Goal: Find specific page/section: Find specific page/section

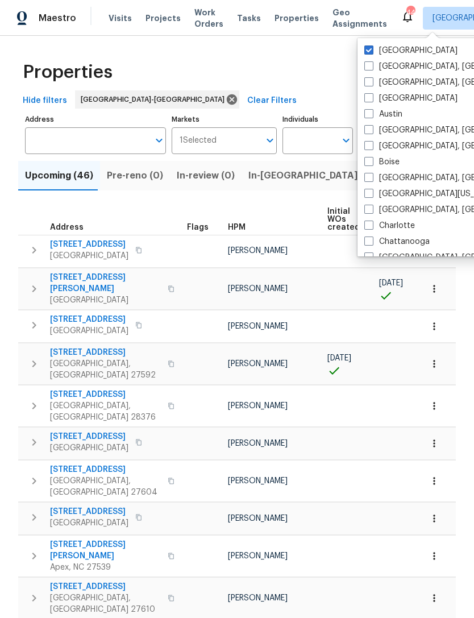
scroll to position [0, 286]
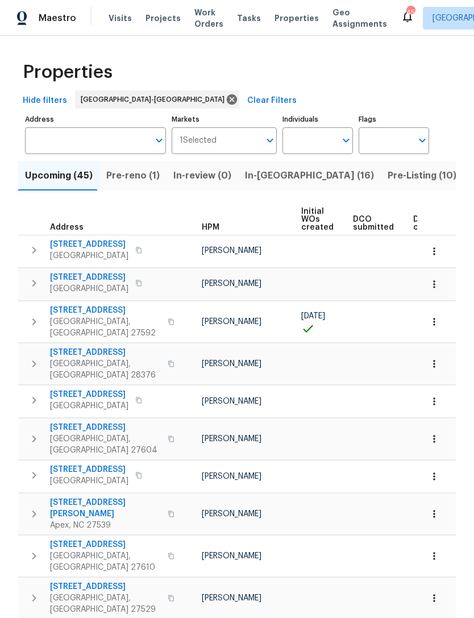
scroll to position [0, 27]
click at [119, 177] on span "Pre-reno (1)" at bounding box center [132, 176] width 53 height 16
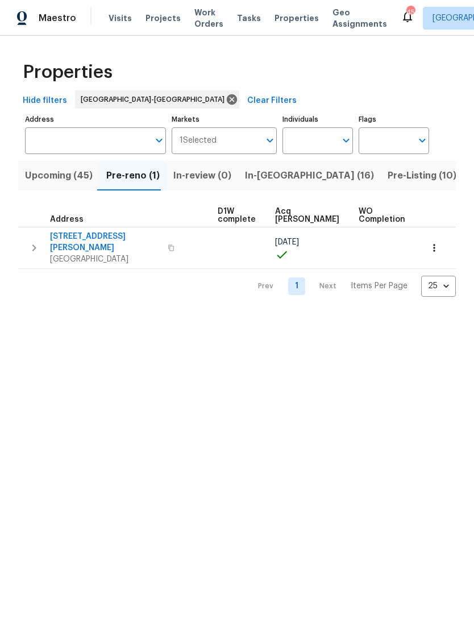
scroll to position [-1, 161]
click at [356, 276] on div "Items Per Page 25 25 ​" at bounding box center [403, 286] width 105 height 21
click at [163, 10] on div "Visits Projects Work Orders Tasks Properties Geo Assignments" at bounding box center [255, 18] width 292 height 23
click at [293, 15] on span "Properties" at bounding box center [297, 18] width 44 height 11
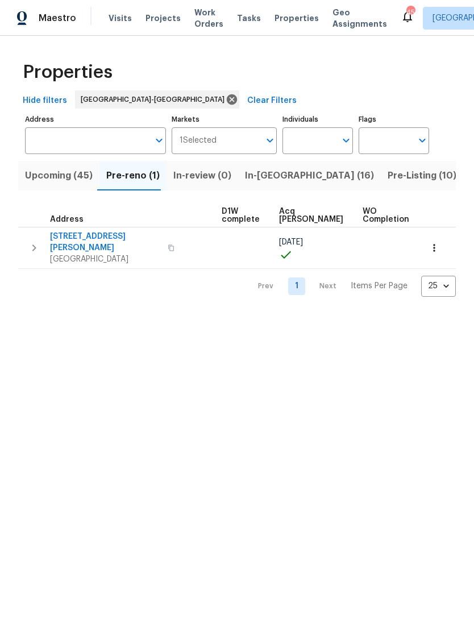
click at [292, 20] on span "Properties" at bounding box center [297, 18] width 44 height 11
click at [63, 176] on span "Upcoming (45)" at bounding box center [59, 176] width 68 height 16
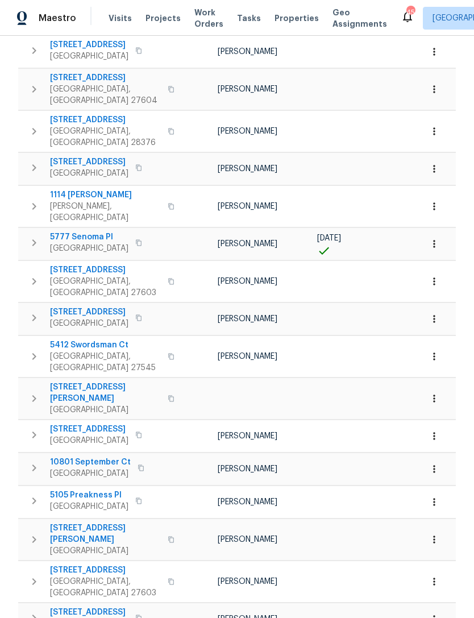
scroll to position [451, 0]
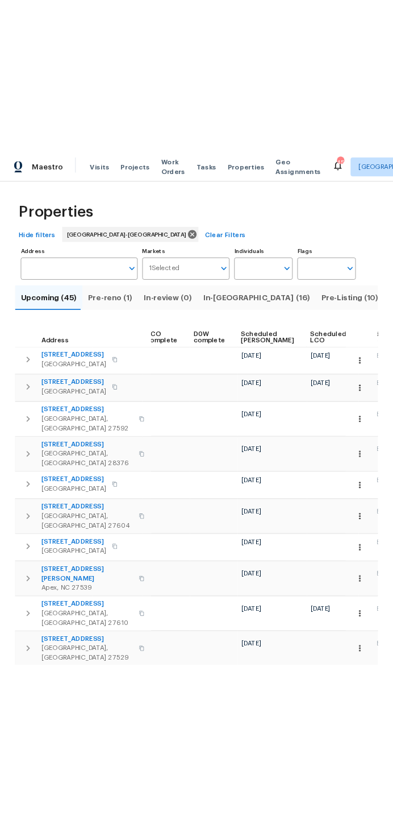
scroll to position [0, 265]
